Goal: Task Accomplishment & Management: Use online tool/utility

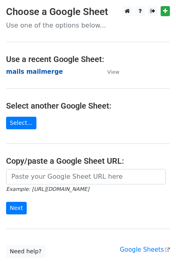
click at [44, 72] on strong "mails mailmerge" at bounding box center [34, 71] width 57 height 7
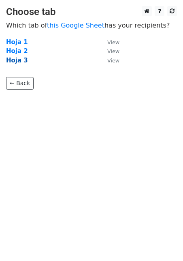
click at [15, 63] on strong "Hoja 3" at bounding box center [17, 60] width 22 height 7
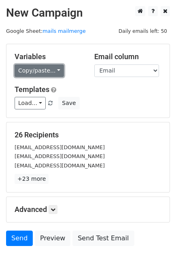
click at [39, 66] on link "Copy/paste..." at bounding box center [39, 70] width 49 height 13
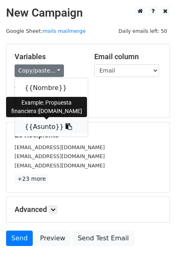
click at [40, 125] on link "{{Asunto}}" at bounding box center [51, 126] width 73 height 13
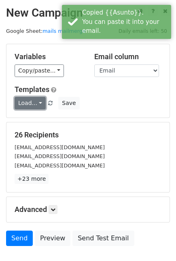
click at [34, 100] on link "Load..." at bounding box center [30, 103] width 31 height 13
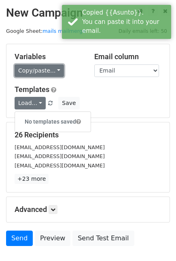
click at [43, 65] on link "Copy/paste..." at bounding box center [39, 70] width 49 height 13
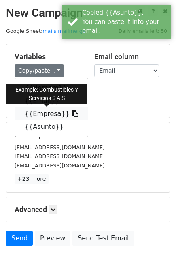
click at [48, 115] on link "{{Empresa}}" at bounding box center [51, 113] width 73 height 13
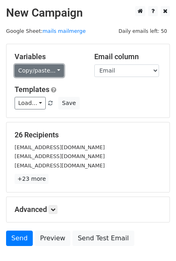
click at [46, 74] on link "Copy/paste..." at bounding box center [39, 70] width 49 height 13
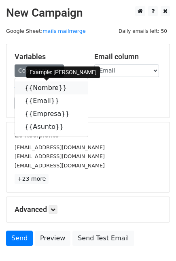
click at [40, 88] on link "{{Nombre}}" at bounding box center [51, 87] width 73 height 13
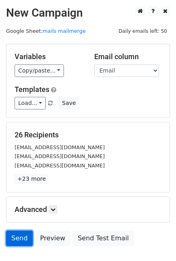
click at [23, 240] on link "Send" at bounding box center [19, 237] width 27 height 15
